Goal: Navigation & Orientation: Find specific page/section

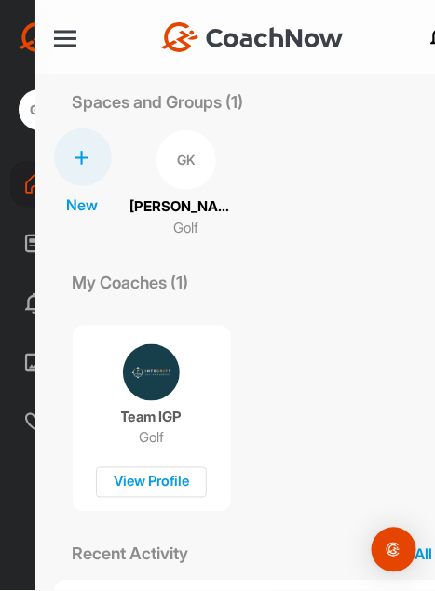
click at [172, 216] on p "George Kelly" at bounding box center [186, 206] width 112 height 21
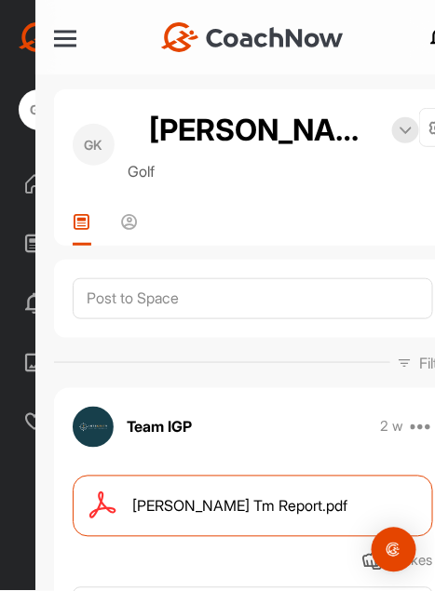
click at [244, 513] on span "George Kelly Tm Report.pdf" at bounding box center [240, 506] width 215 height 22
click at [146, 177] on p "Golf" at bounding box center [273, 171] width 291 height 22
click at [128, 225] on icon at bounding box center [130, 221] width 19 height 19
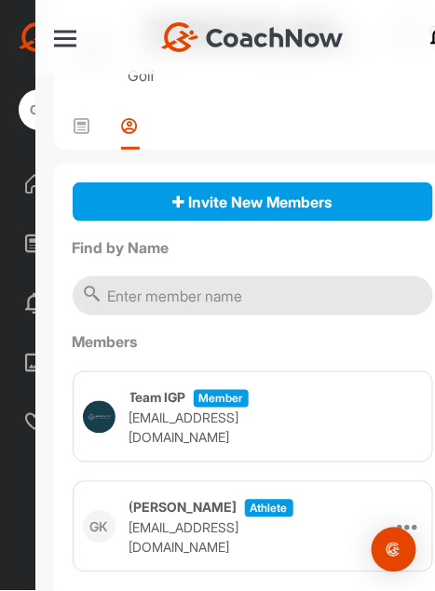
scroll to position [96, 0]
click at [168, 419] on p "info@igp.golf" at bounding box center [185, 428] width 112 height 39
click at [68, 38] on div at bounding box center [65, 38] width 22 height 3
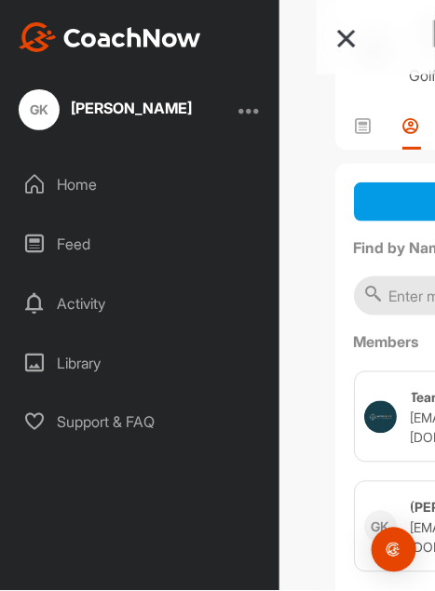
click at [85, 309] on div "Activity" at bounding box center [140, 303] width 261 height 47
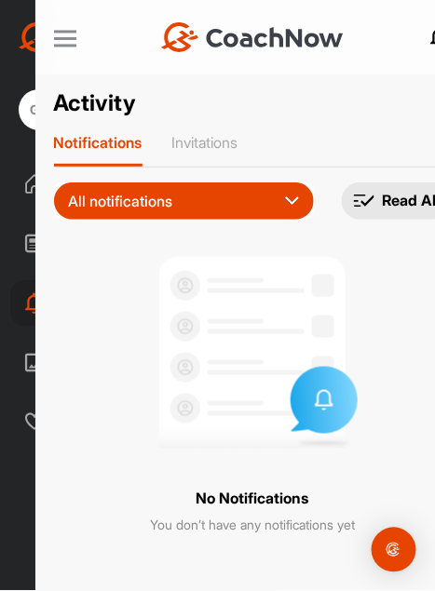
click at [66, 38] on div at bounding box center [65, 38] width 22 height 3
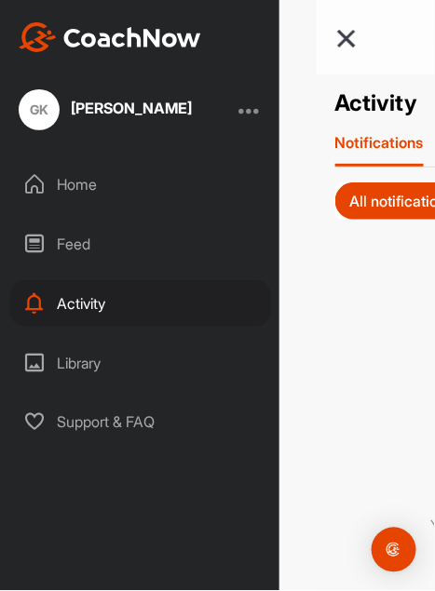
click at [85, 372] on div "Library" at bounding box center [140, 363] width 261 height 47
